Goal: Task Accomplishment & Management: Manage account settings

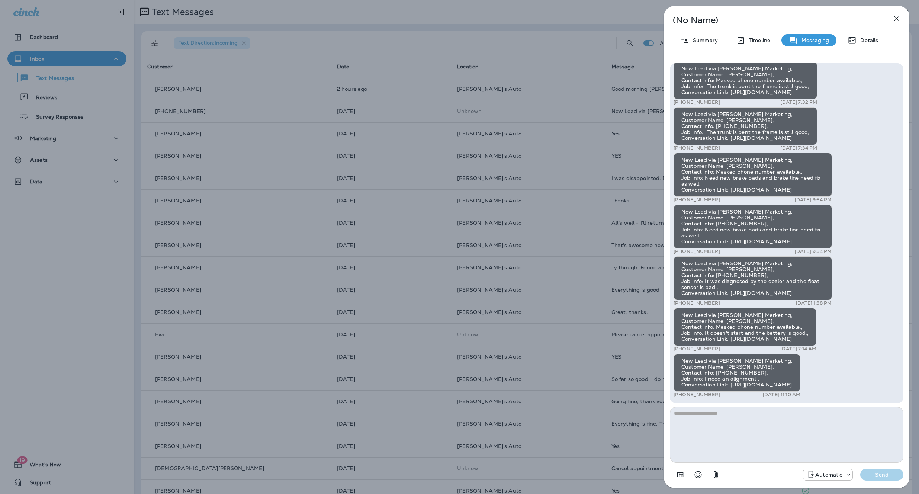
click at [896, 18] on icon "button" at bounding box center [896, 18] width 9 height 9
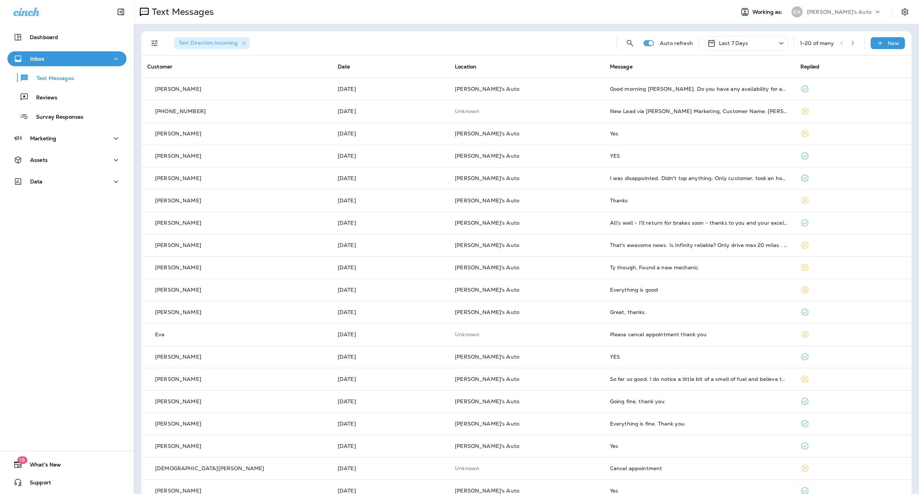
click at [878, 12] on use at bounding box center [877, 12] width 3 height 2
type input "****"
click at [823, 64] on p "Chapel Hill Tire" at bounding box center [814, 65] width 49 height 6
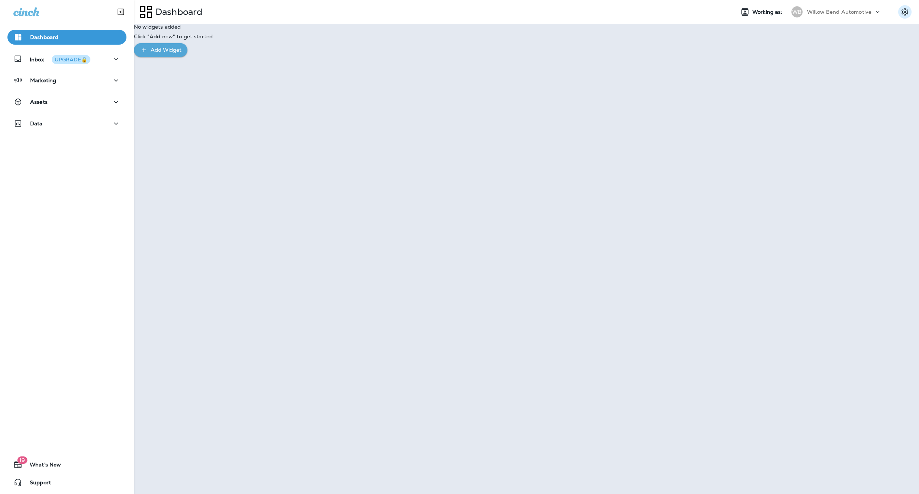
click at [903, 12] on icon "Settings" at bounding box center [904, 11] width 7 height 7
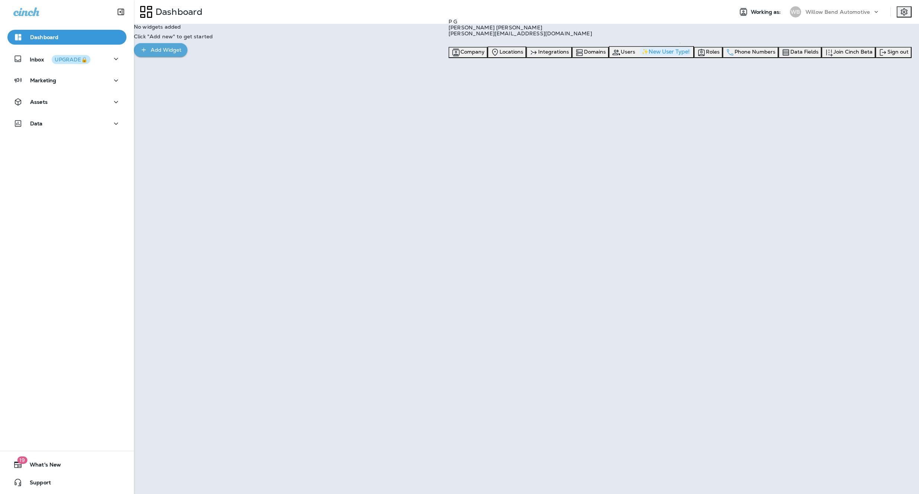
click at [775, 55] on span "Phone Numbers" at bounding box center [754, 51] width 41 height 7
